Goal: Book appointment/travel/reservation

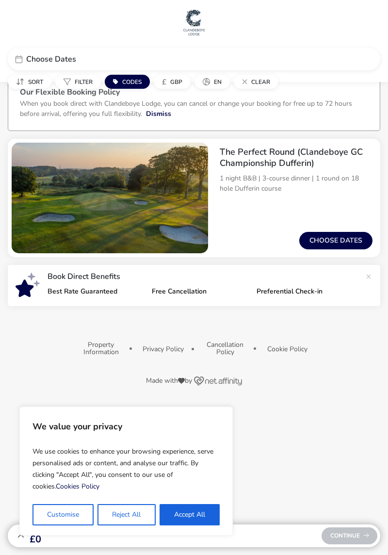
click at [127, 514] on button "Reject All" at bounding box center [127, 514] width 58 height 21
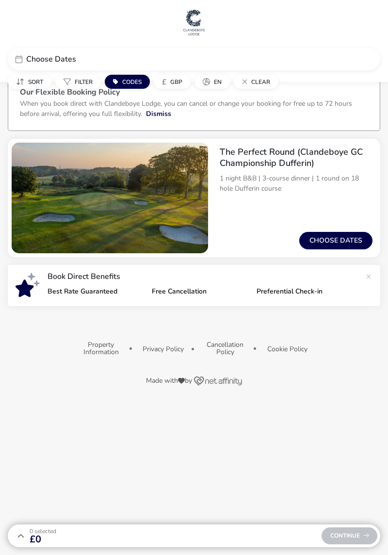
click at [340, 240] on button "Choose dates" at bounding box center [335, 240] width 73 height 17
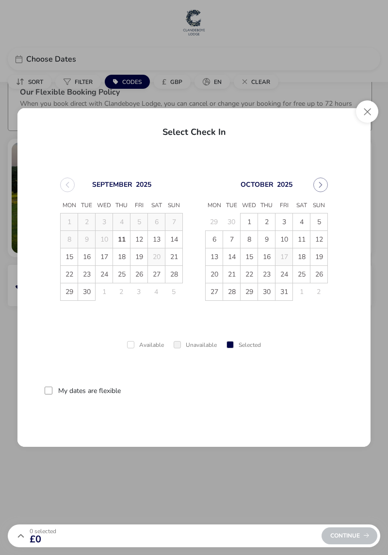
click at [214, 273] on span "20" at bounding box center [214, 274] width 17 height 17
click at [286, 275] on td "24" at bounding box center [284, 274] width 17 height 17
click at [286, 274] on td "24" at bounding box center [284, 274] width 17 height 17
click at [287, 272] on td "24" at bounding box center [284, 274] width 17 height 17
click at [229, 269] on span "21" at bounding box center [231, 274] width 17 height 17
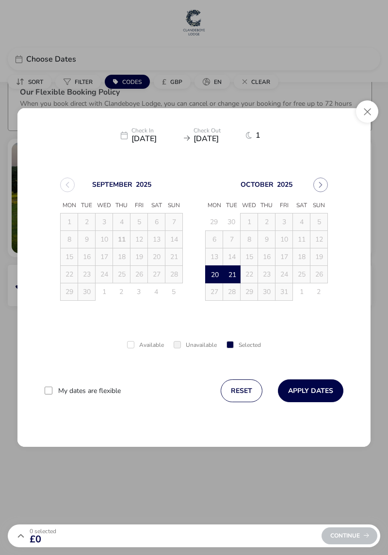
click at [49, 387] on div at bounding box center [49, 391] width 8 height 8
click at [322, 388] on button "Apply Dates" at bounding box center [310, 390] width 65 height 23
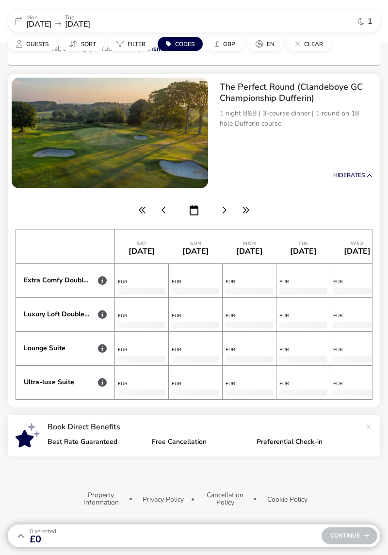
scroll to position [0, 2962]
